Goal: Find specific page/section: Find specific page/section

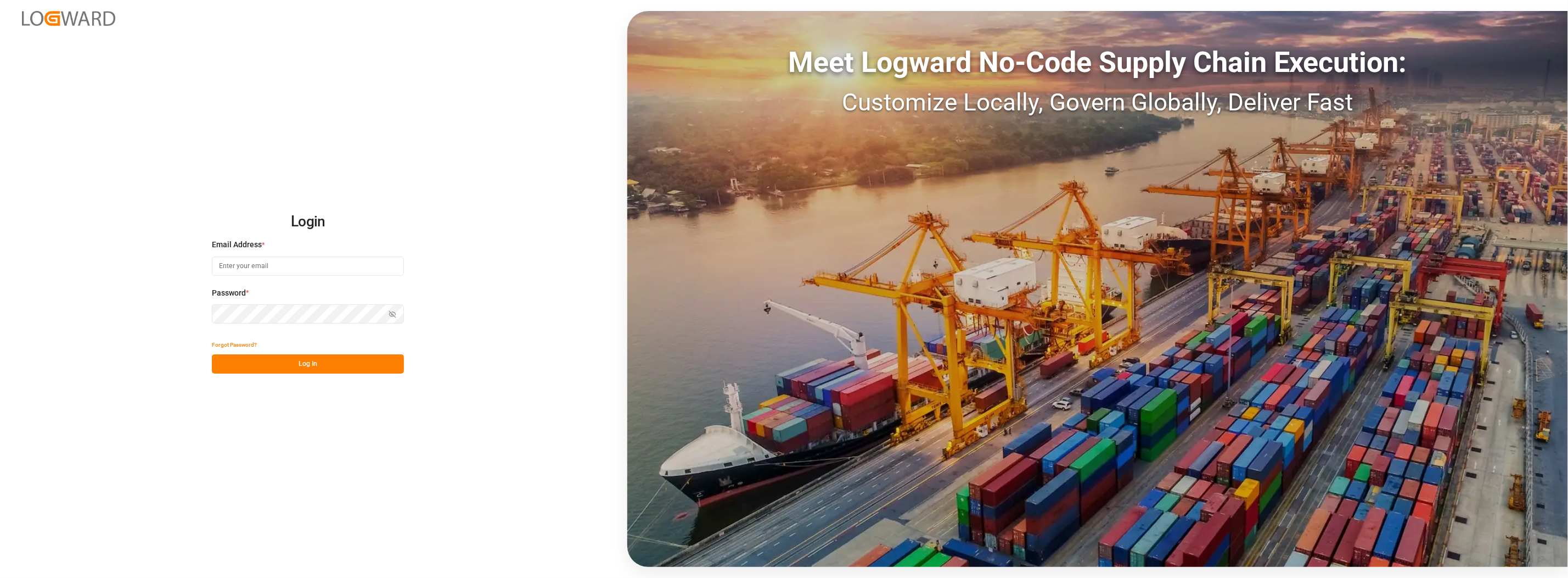
click at [264, 264] on input at bounding box center [308, 266] width 192 height 19
type input "[PERSON_NAME][EMAIL_ADDRESS][PERSON_NAME][DOMAIN_NAME]"
click at [264, 368] on button "Log In" at bounding box center [308, 363] width 192 height 19
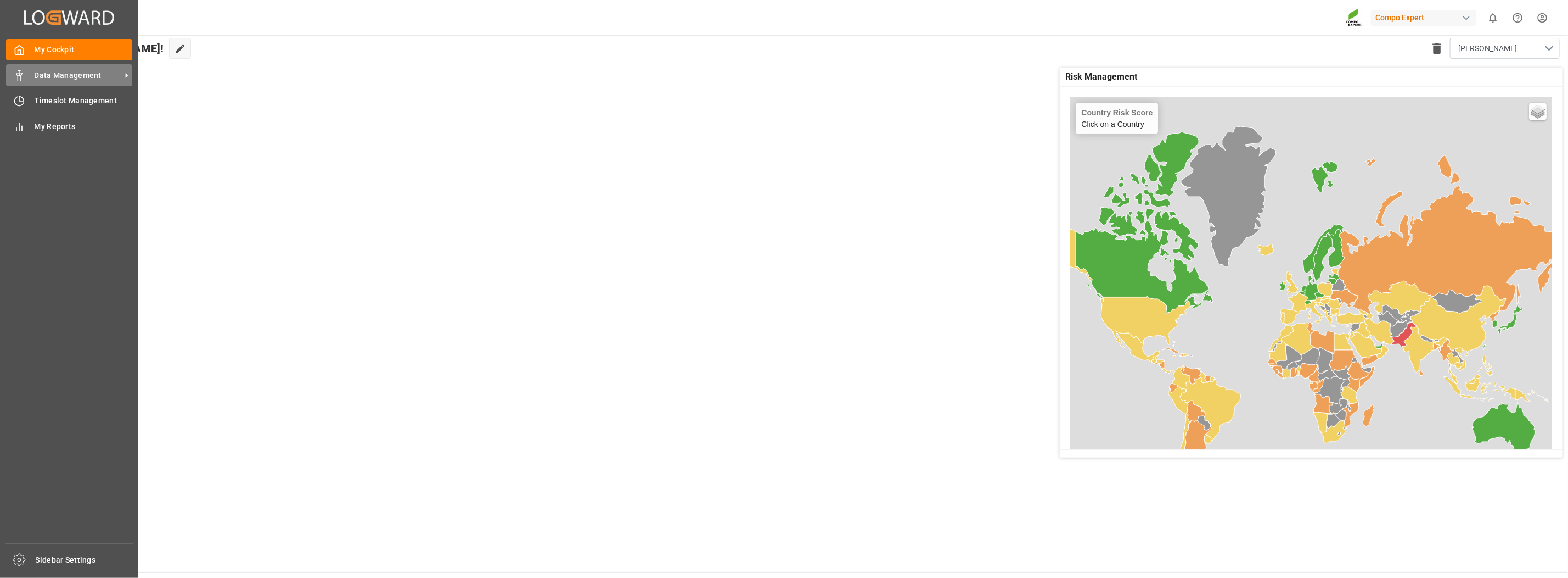
click at [70, 71] on span "Data Management" at bounding box center [78, 76] width 87 height 11
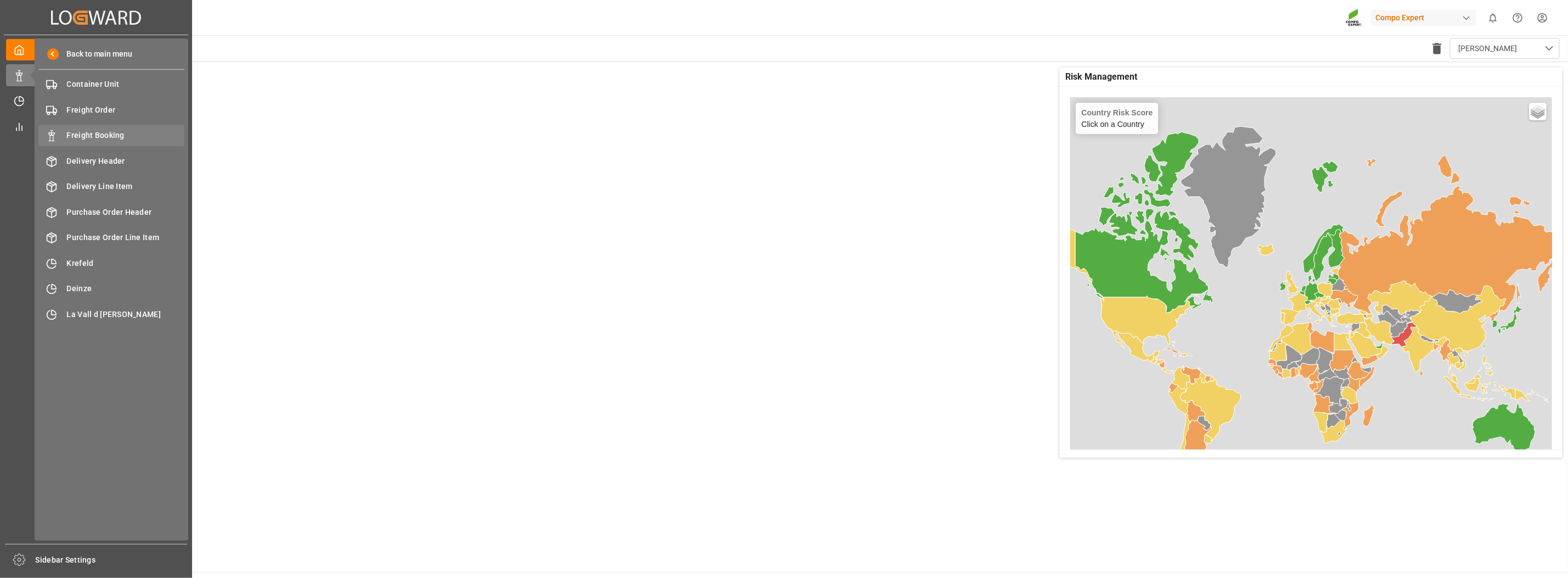
click at [67, 131] on span "Freight Booking" at bounding box center [126, 135] width 118 height 11
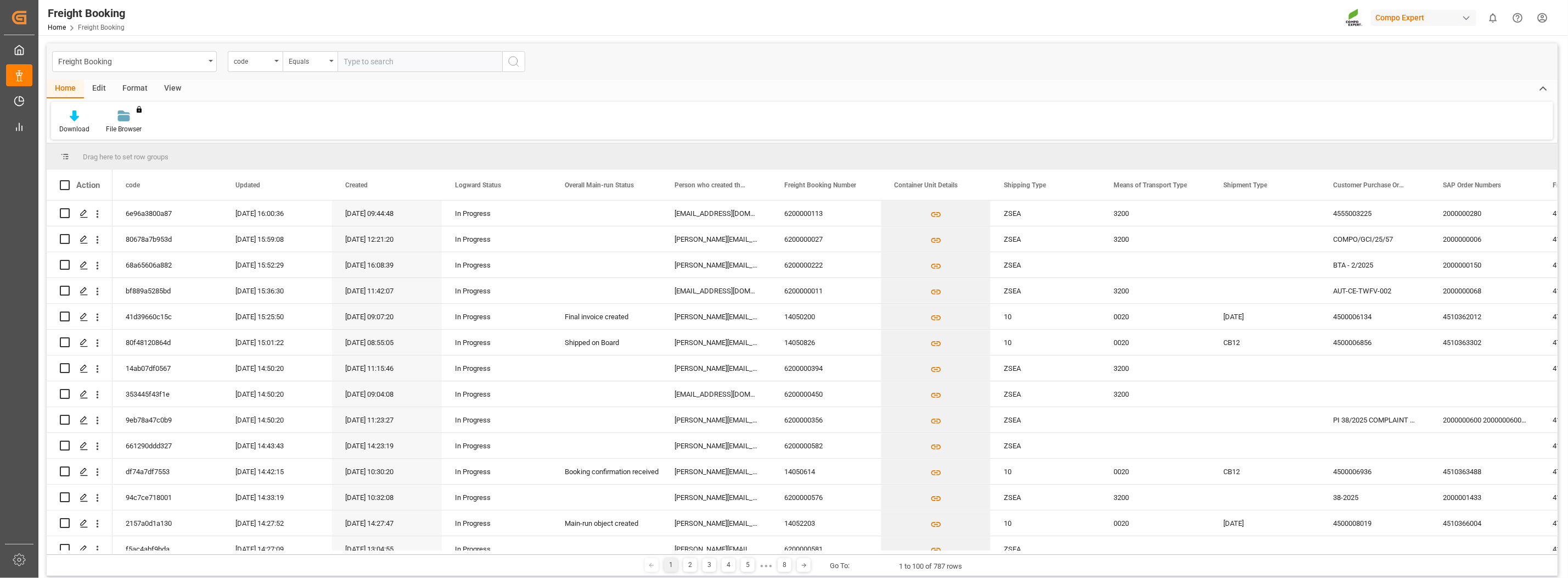
click at [167, 91] on div "View" at bounding box center [172, 89] width 33 height 19
click at [124, 121] on div "Standard Templates" at bounding box center [124, 122] width 71 height 24
click at [124, 154] on div "Overview Countries" at bounding box center [154, 155] width 96 height 11
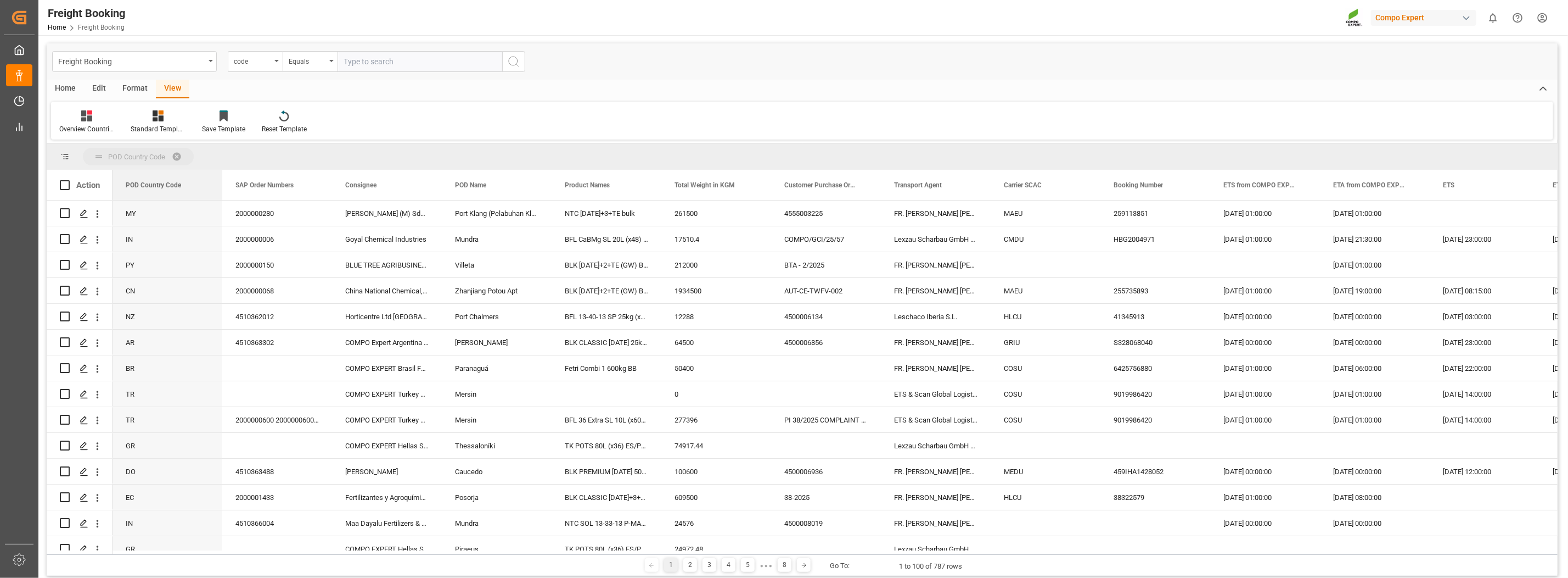
drag, startPoint x: 146, startPoint y: 184, endPoint x: 157, endPoint y: 156, distance: 30.1
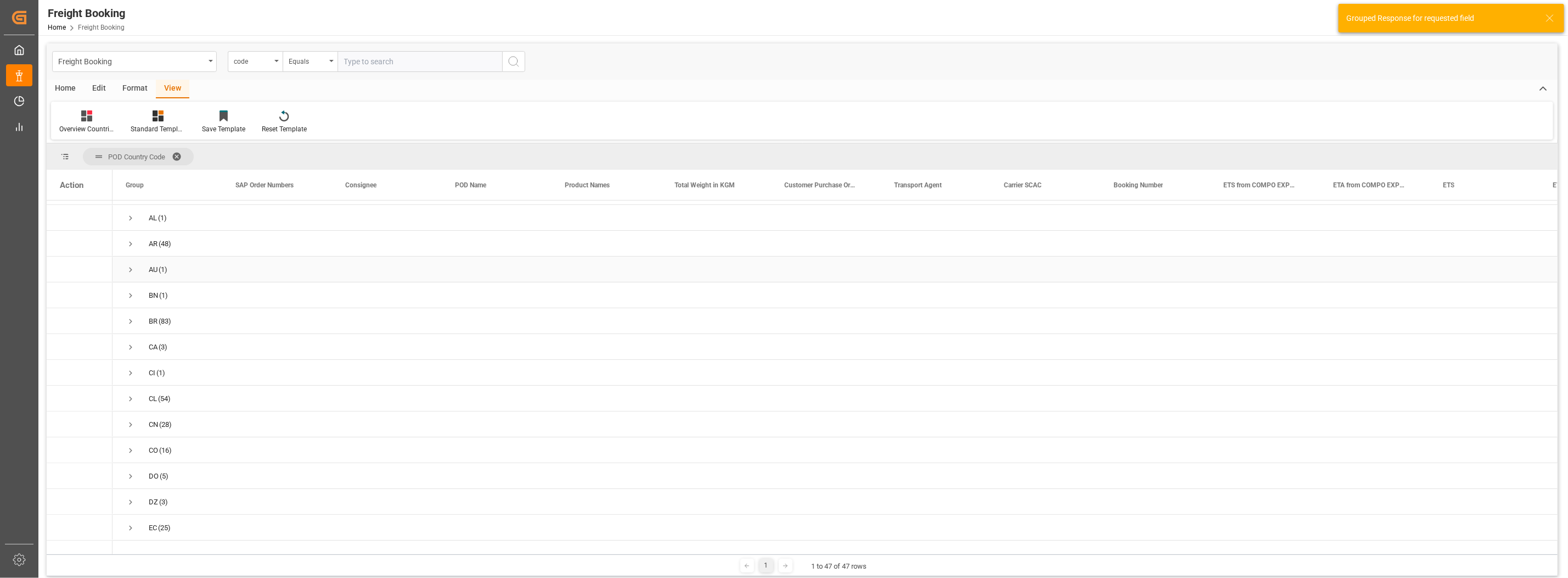
scroll to position [68, 0]
click at [130, 399] on span "Press SPACE to select this row." at bounding box center [131, 404] width 10 height 10
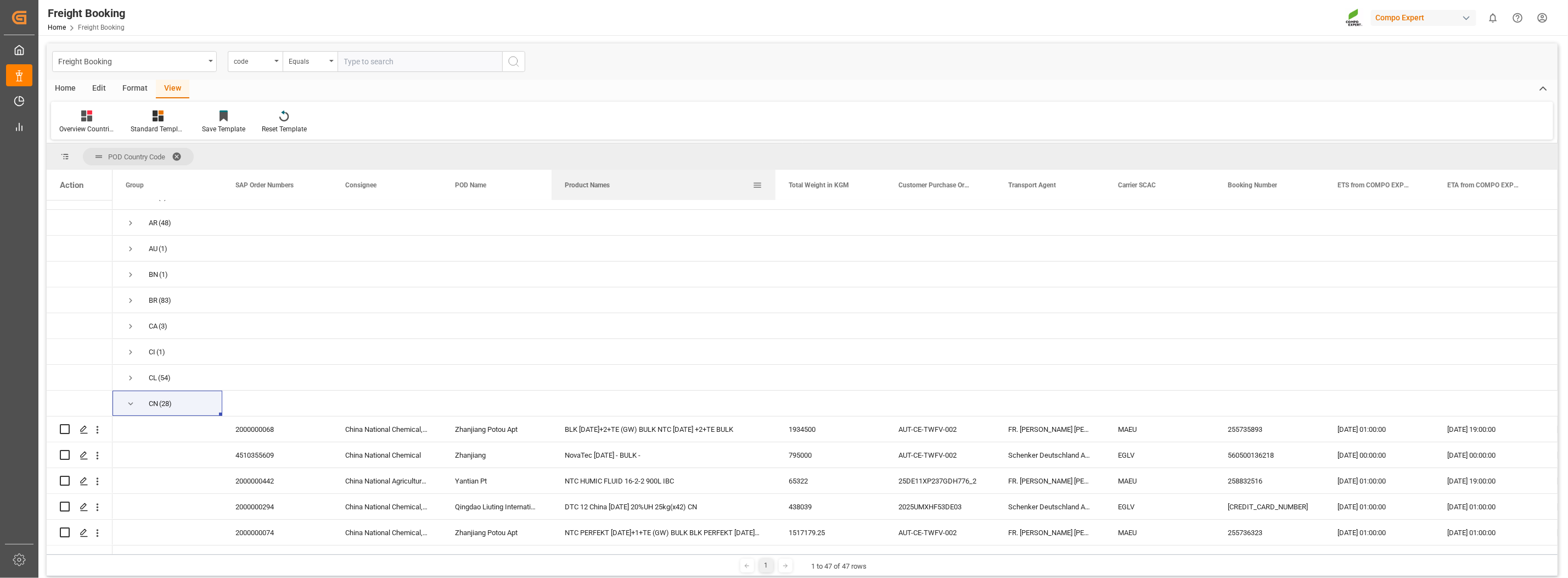
drag, startPoint x: 659, startPoint y: 188, endPoint x: 773, endPoint y: 189, distance: 114.0
click at [773, 189] on div at bounding box center [775, 185] width 4 height 30
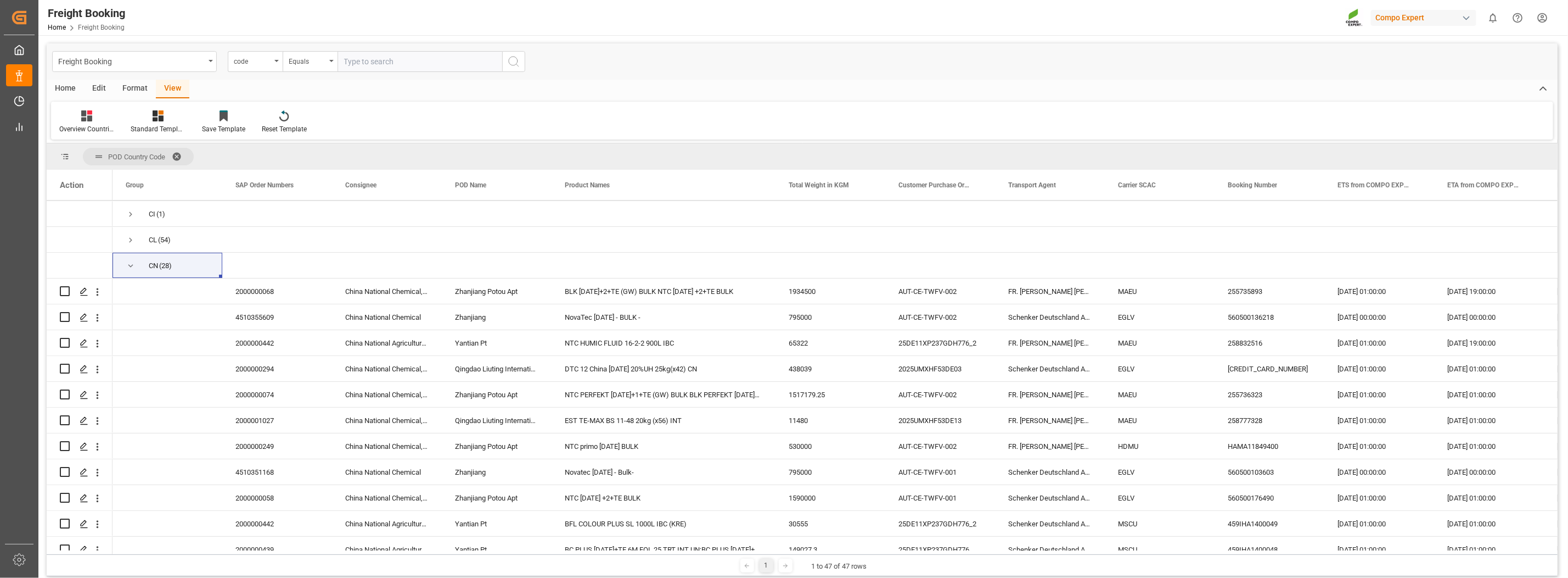
scroll to position [206, 0]
drag, startPoint x: 1058, startPoint y: 555, endPoint x: 1437, endPoint y: 564, distance: 379.1
click at [1437, 564] on div "1 1 to 47 of 47 rows" at bounding box center [802, 565] width 1511 height 22
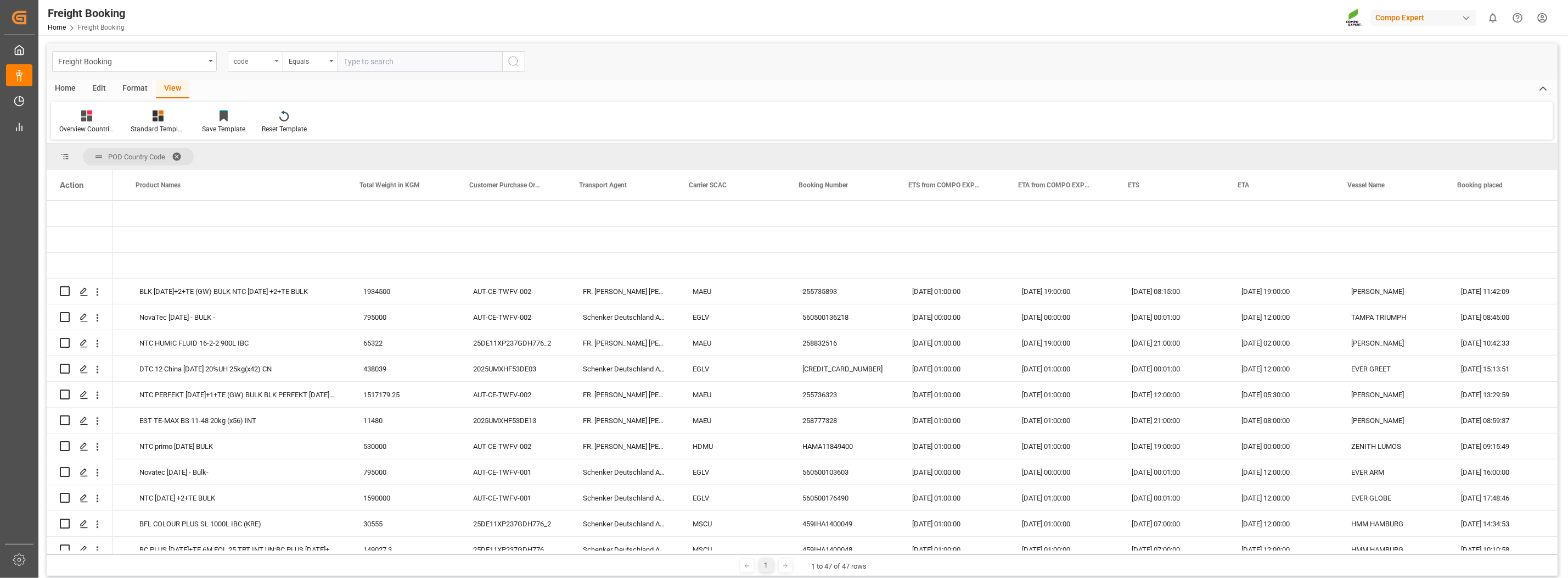
click at [274, 61] on icon "open menu" at bounding box center [276, 61] width 4 height 2
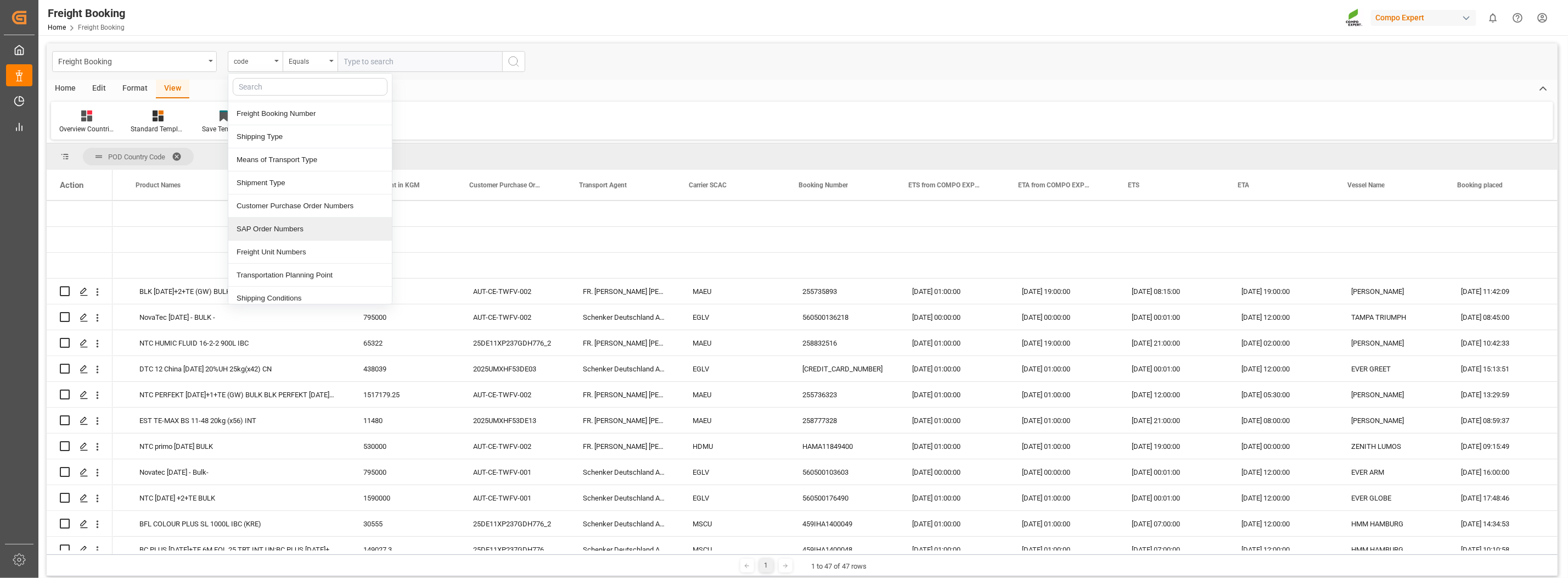
click at [294, 228] on div "SAP Order Numbers" at bounding box center [310, 229] width 163 height 23
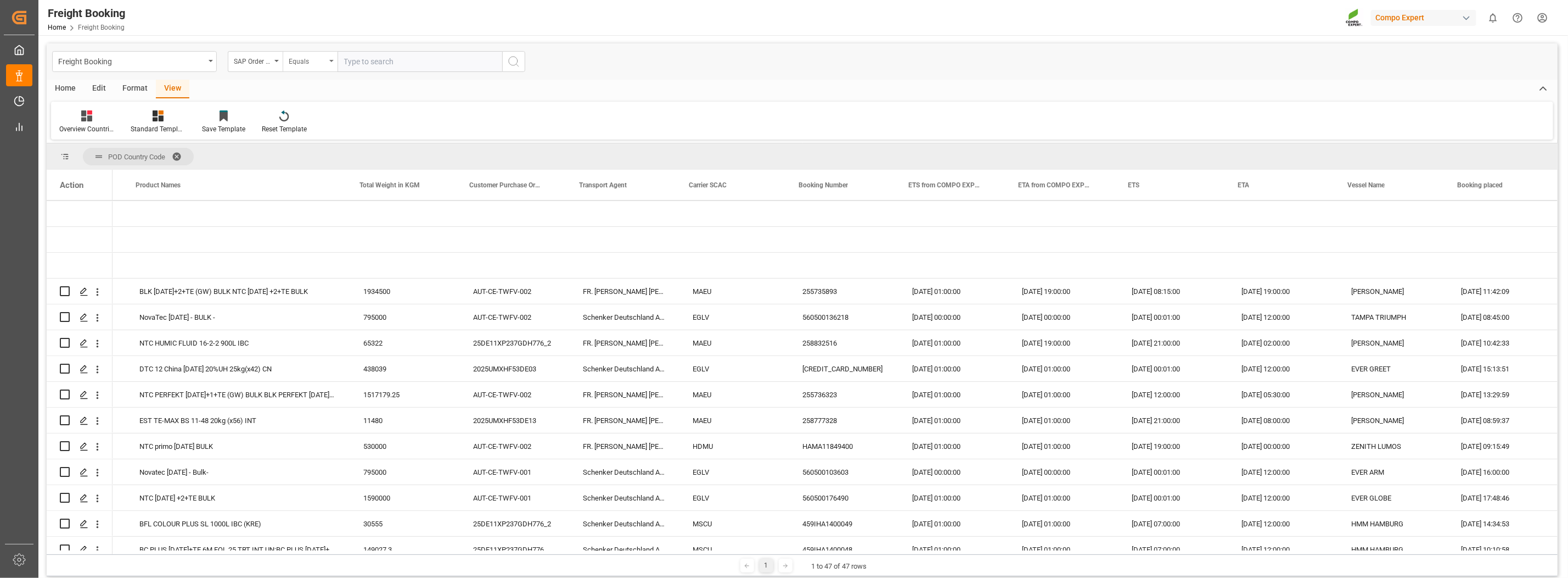
click at [327, 61] on div "Equals" at bounding box center [310, 61] width 55 height 21
click at [329, 134] on div "Fuzzy search" at bounding box center [365, 135] width 163 height 23
click at [363, 63] on input "text" at bounding box center [419, 61] width 165 height 21
paste input "2000000537"
type input "2000000537"
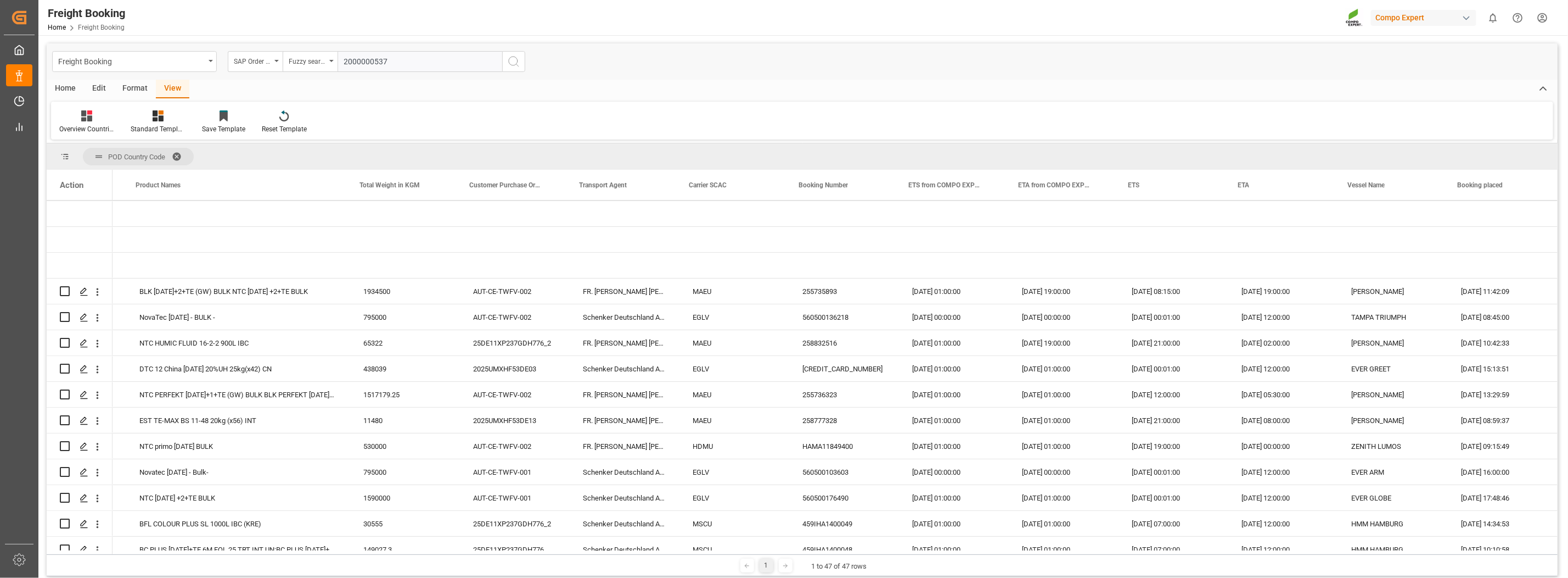
click at [510, 61] on icon "search button" at bounding box center [513, 61] width 13 height 13
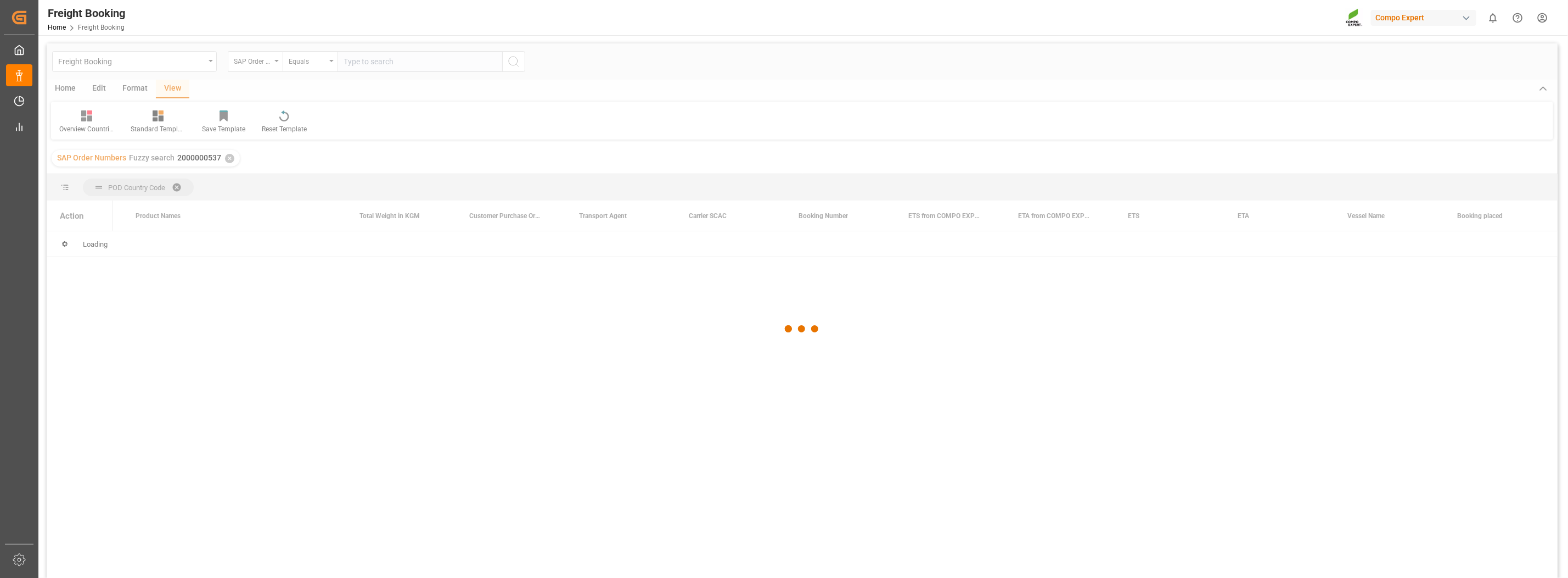
scroll to position [0, 425]
